Goal: Entertainment & Leisure: Consume media (video, audio)

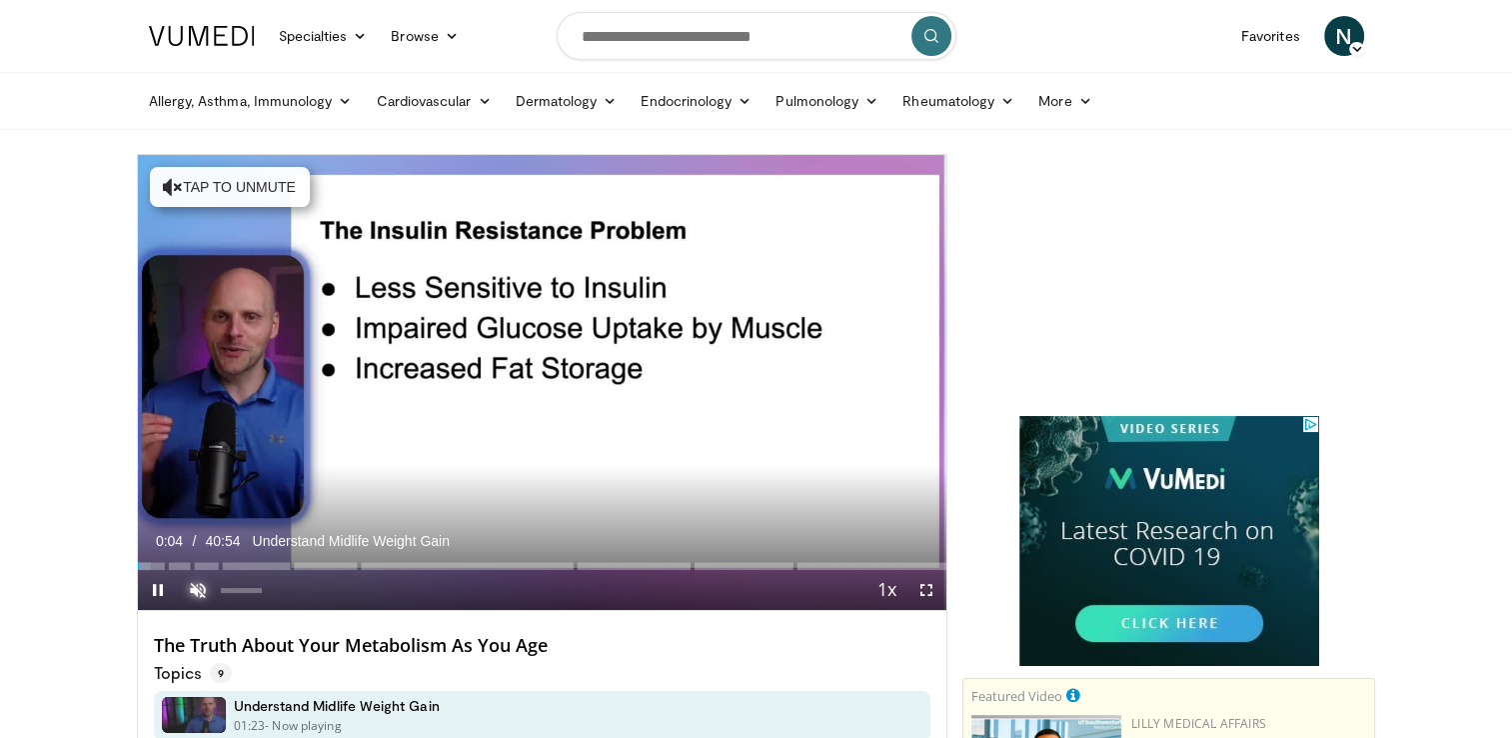
click at [197, 602] on span "Video Player" at bounding box center [198, 590] width 40 height 40
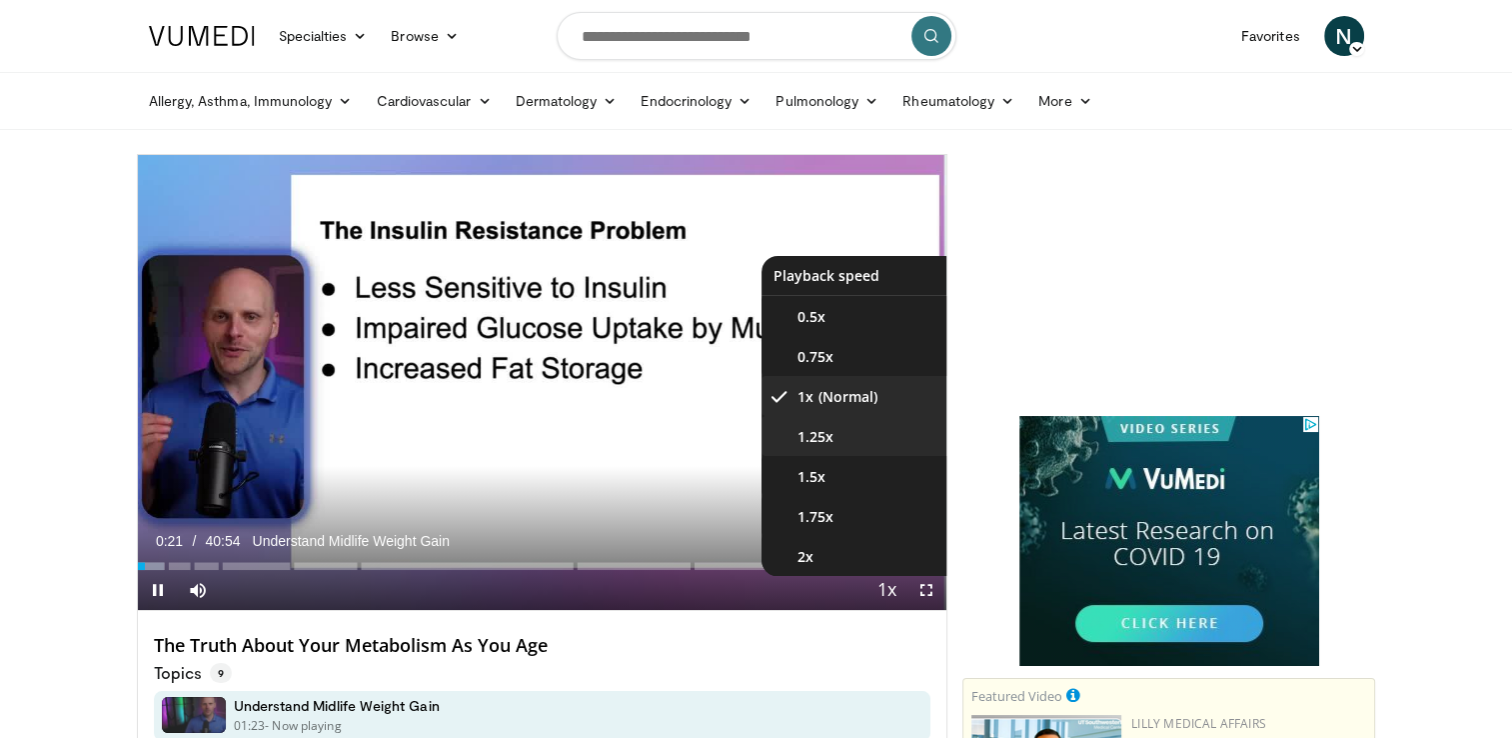
click at [823, 446] on video-js "**********" at bounding box center [542, 383] width 809 height 456
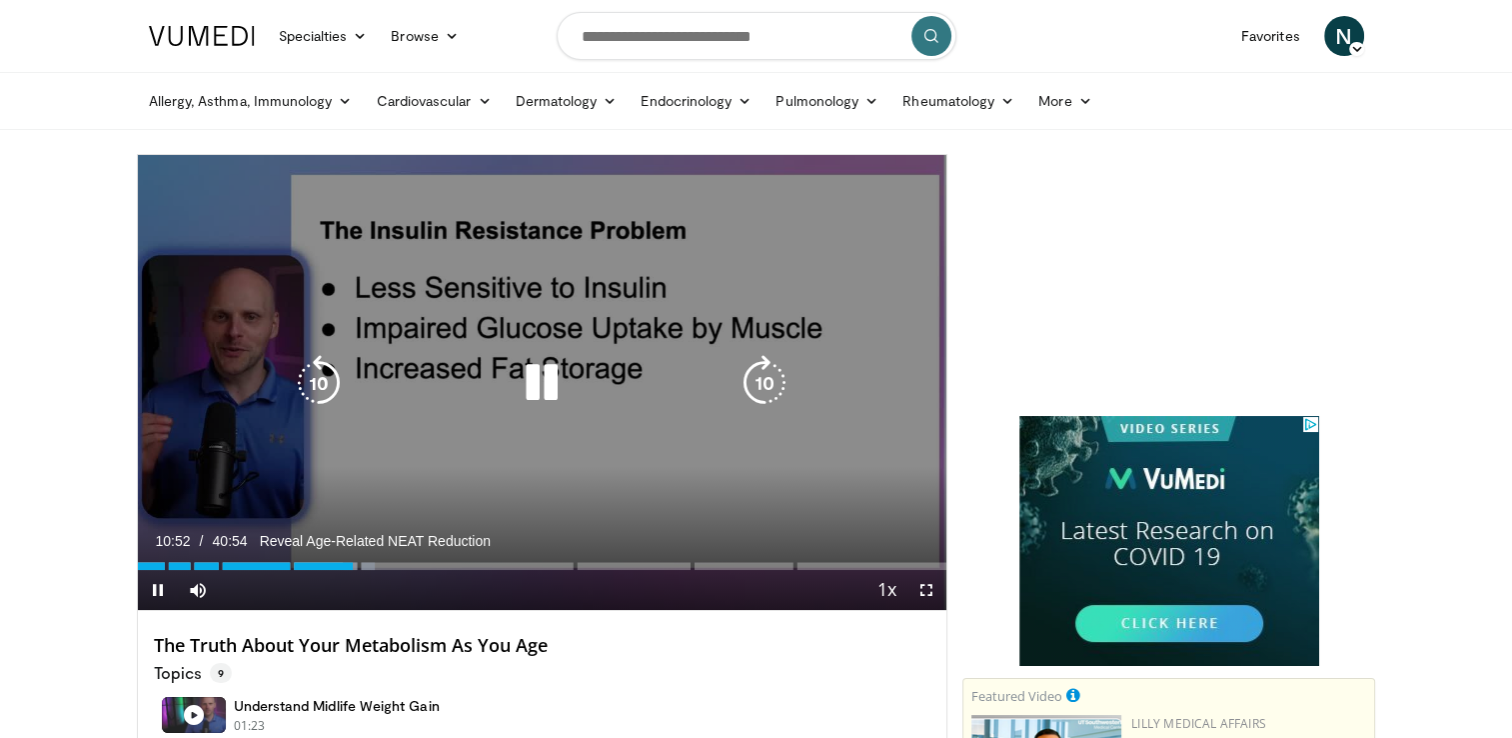
click at [552, 382] on icon "Video Player" at bounding box center [542, 383] width 56 height 56
